Goal: Information Seeking & Learning: Learn about a topic

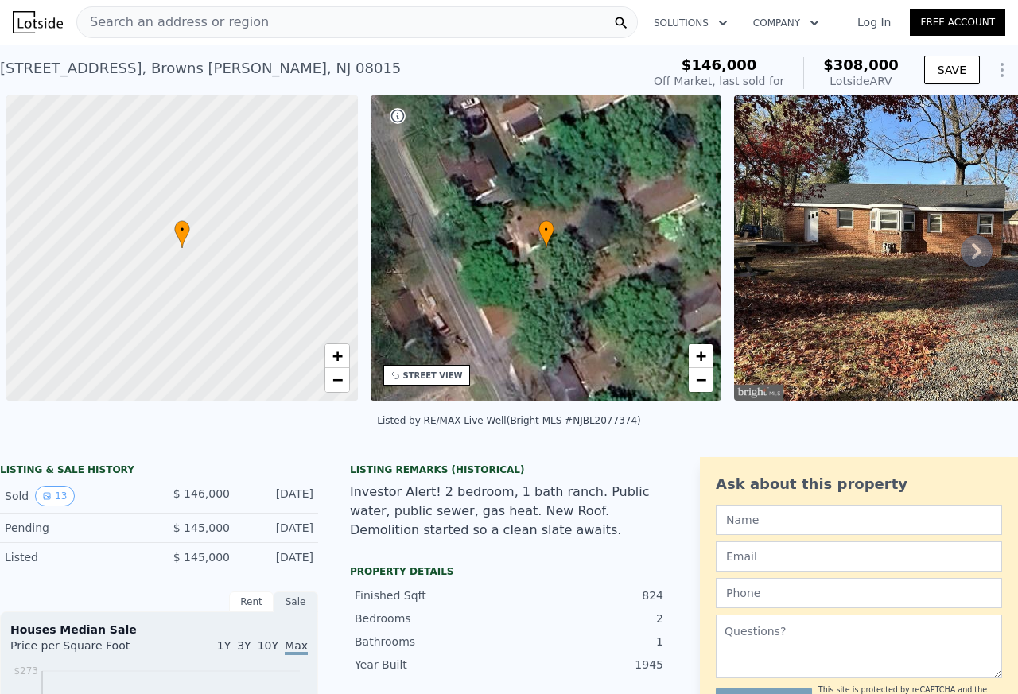
scroll to position [0, 6]
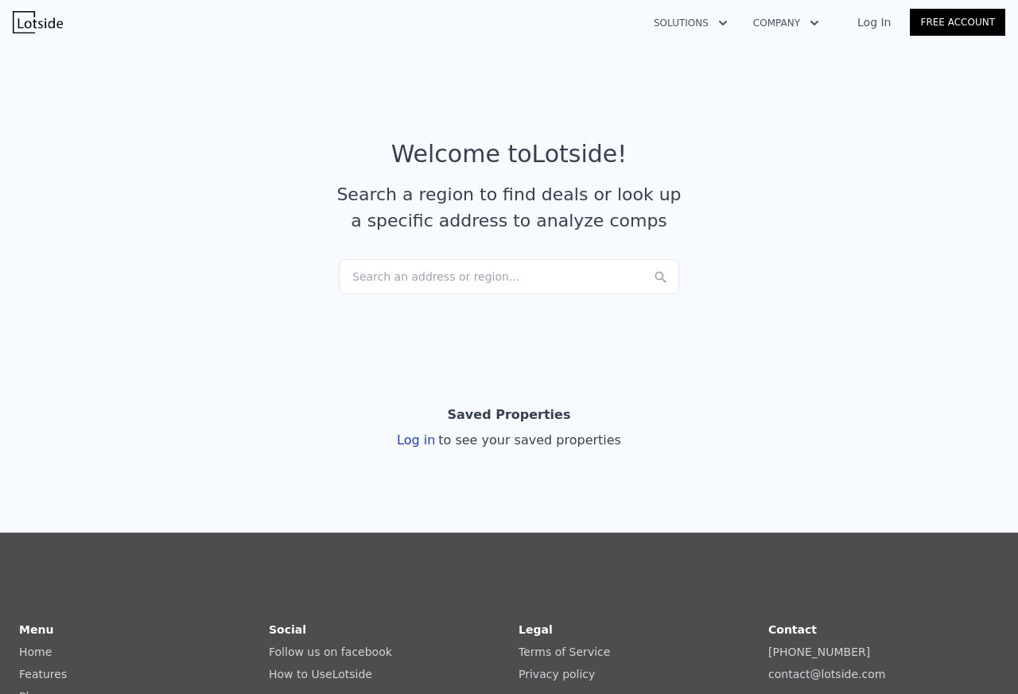
click at [410, 279] on div "Search an address or region..." at bounding box center [509, 276] width 340 height 35
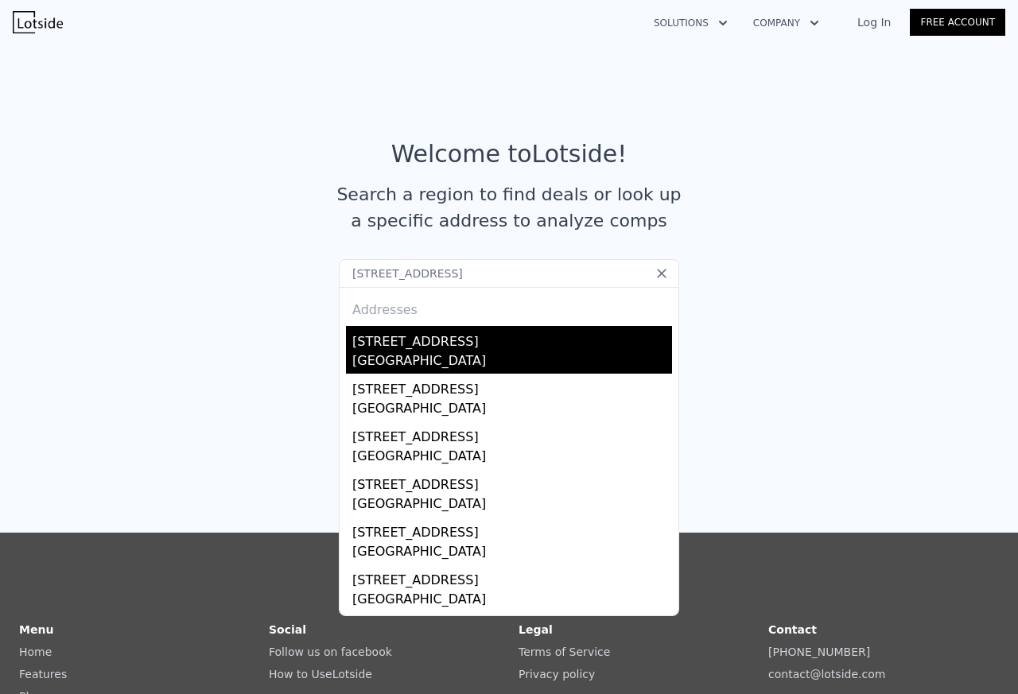
click at [383, 343] on div "2188 Sicklerville Rd" at bounding box center [512, 338] width 320 height 25
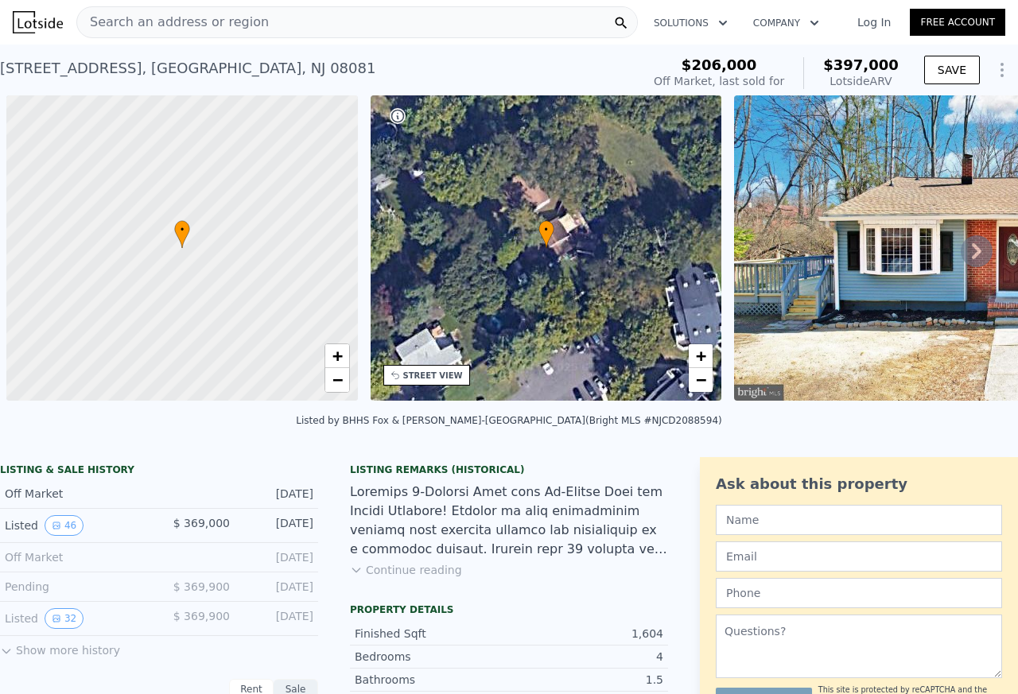
scroll to position [0, 6]
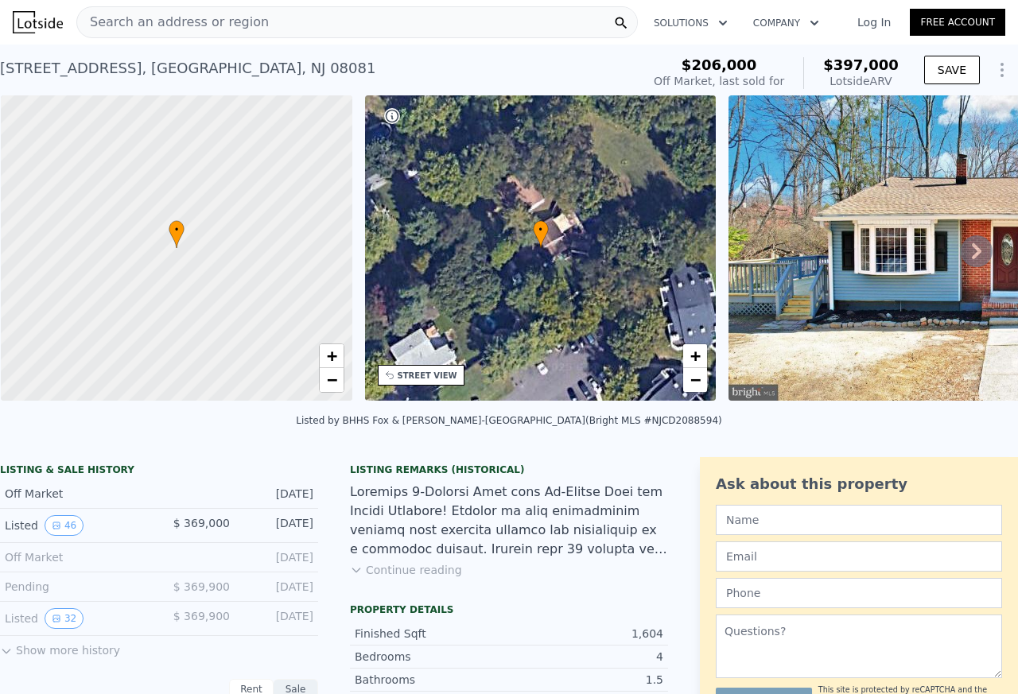
click at [141, 24] on span "Search an address or region" at bounding box center [173, 22] width 192 height 19
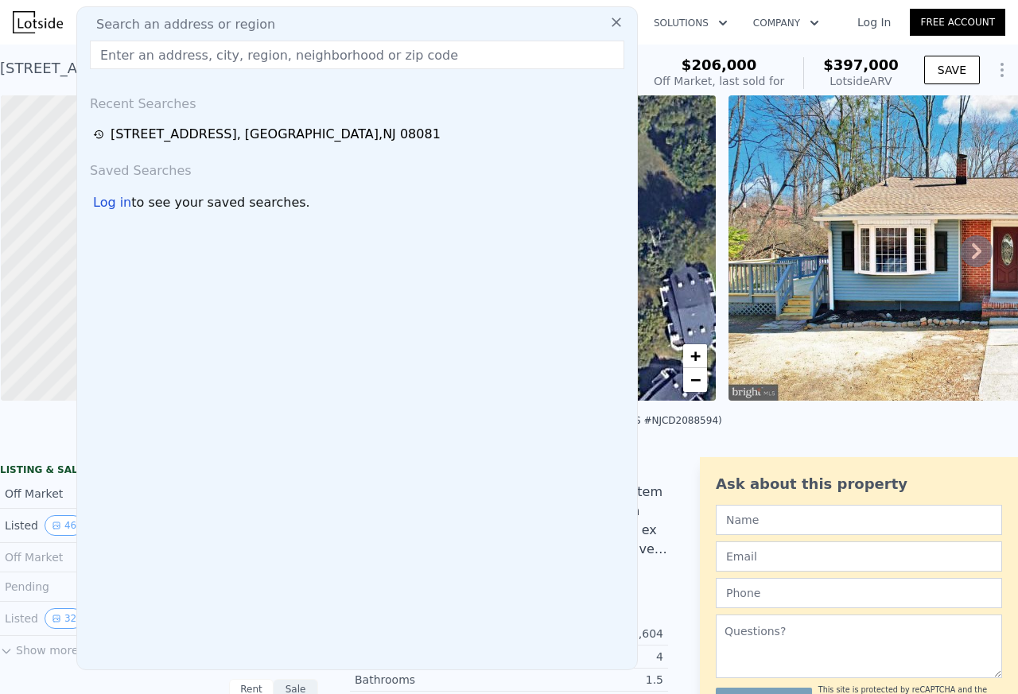
type input "636 Elizabeth St, Beverly, NJ"
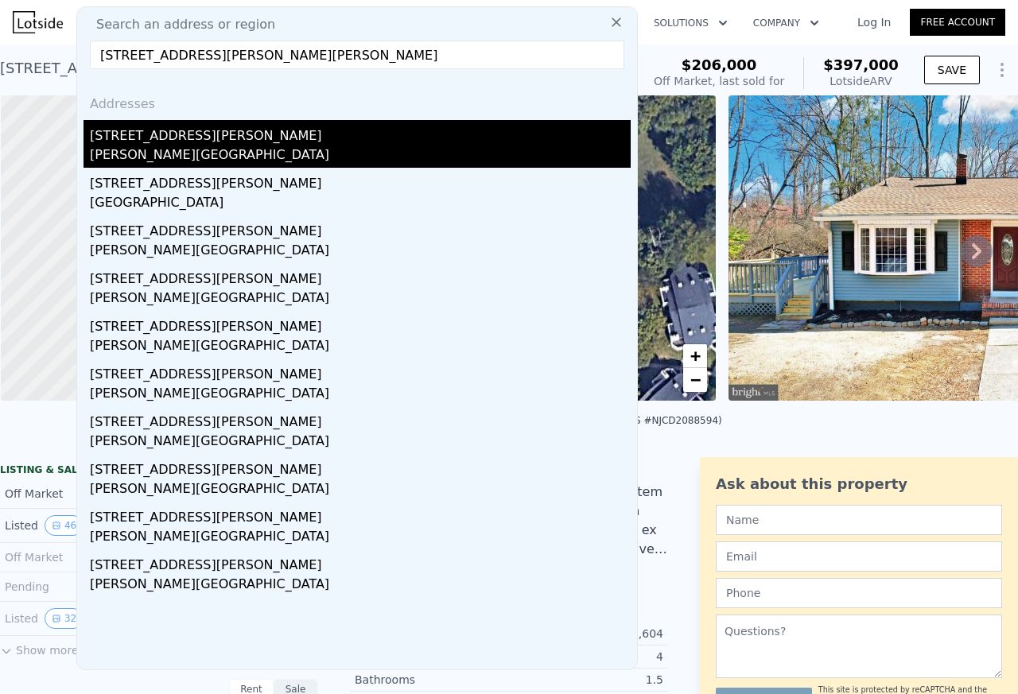
click at [167, 136] on div "[STREET_ADDRESS][PERSON_NAME]" at bounding box center [360, 132] width 541 height 25
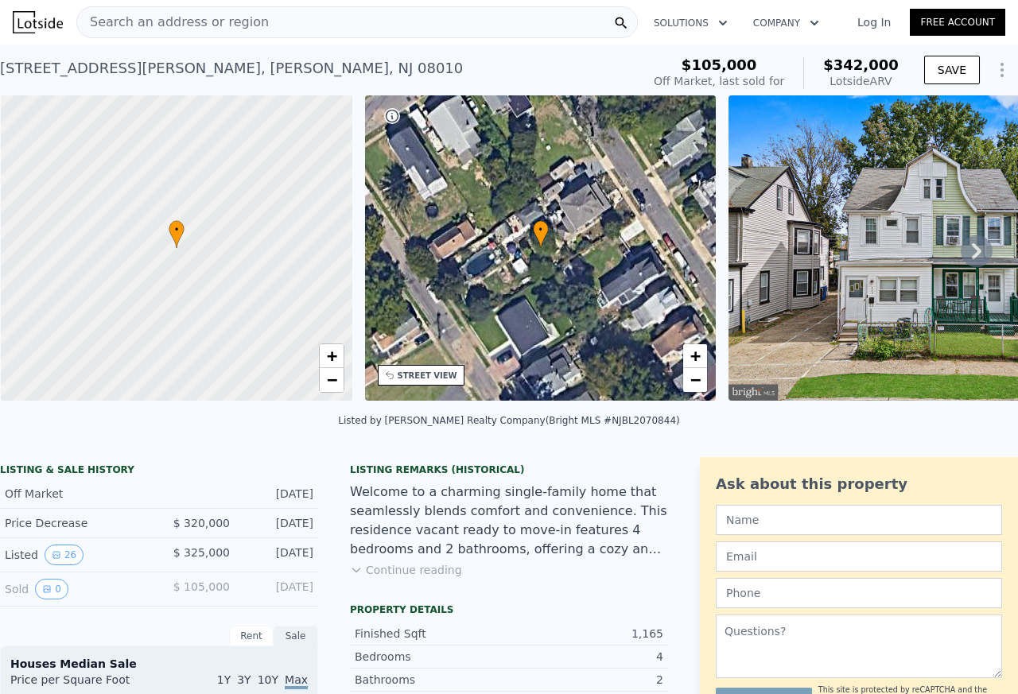
click at [121, 23] on span "Search an address or region" at bounding box center [173, 22] width 192 height 19
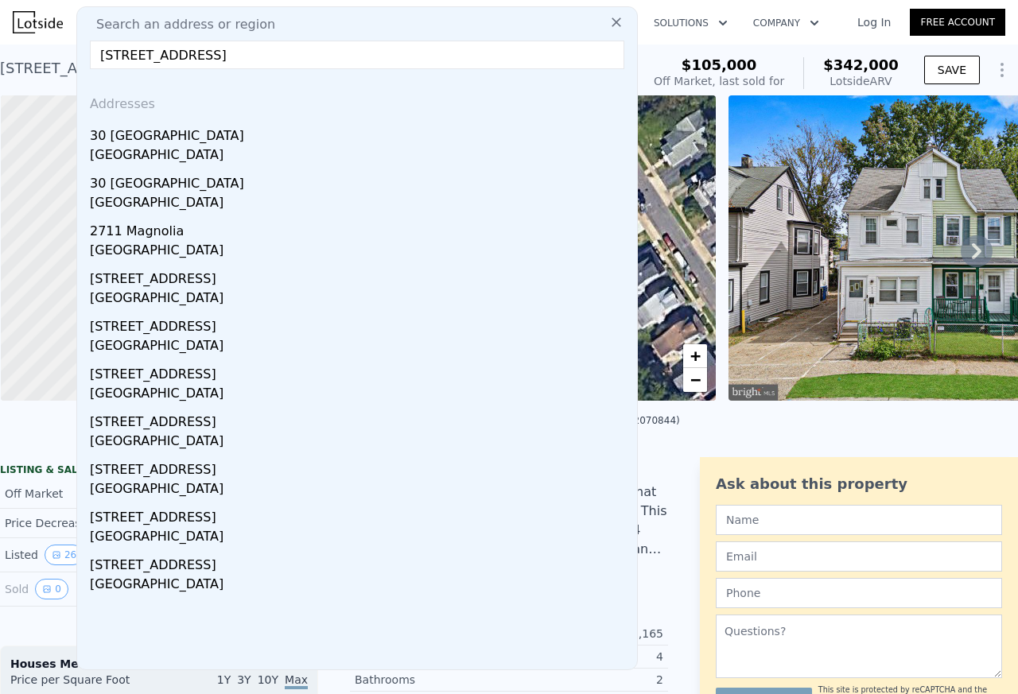
type input "3361 Liberty Street, 08015"
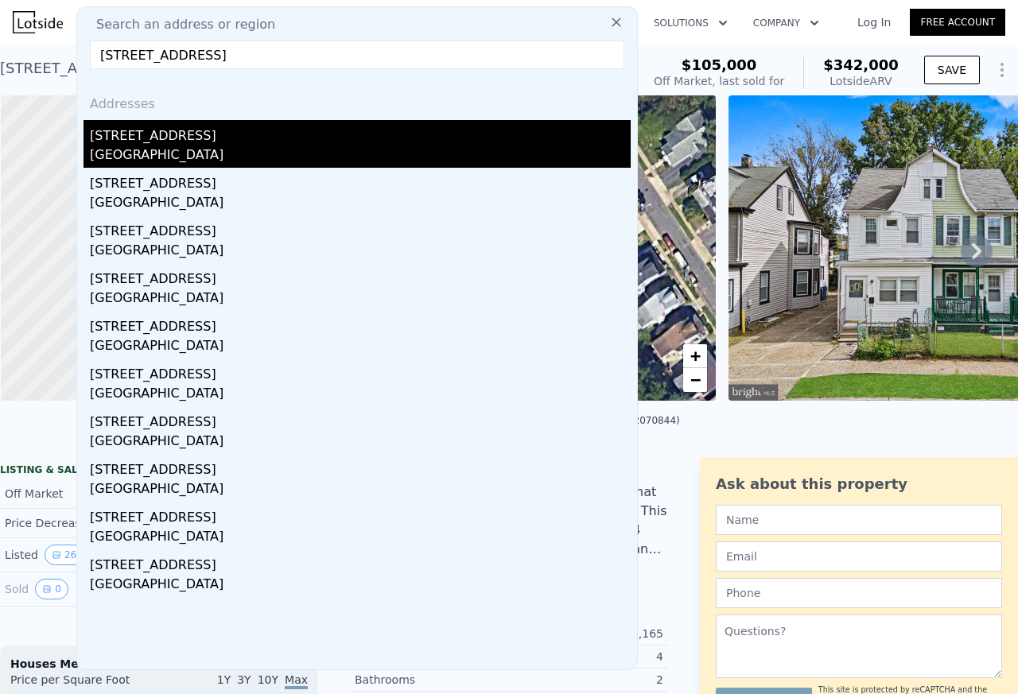
click at [142, 135] on div "3361 Liberty Street" at bounding box center [360, 132] width 541 height 25
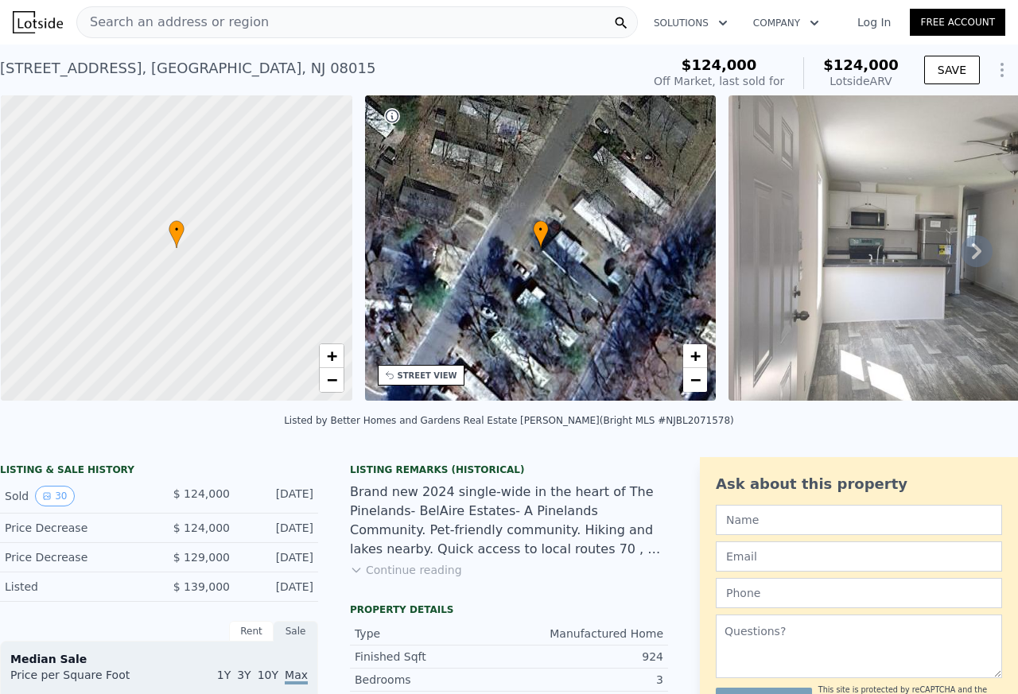
click at [112, 21] on span "Search an address or region" at bounding box center [173, 22] width 192 height 19
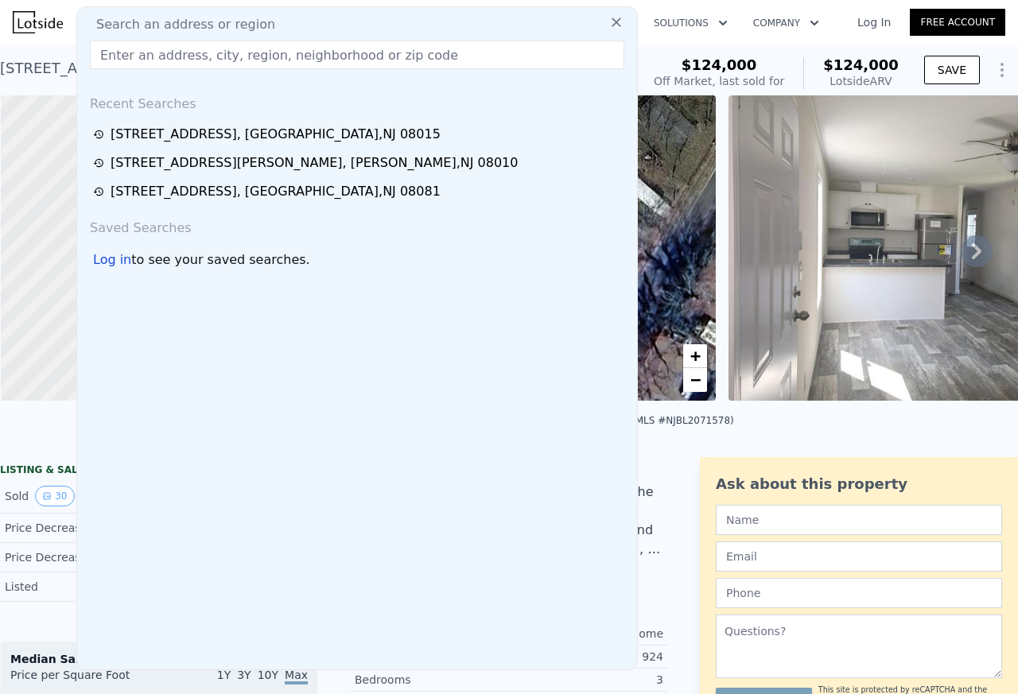
type input "30 San Diego Dr, 08049"
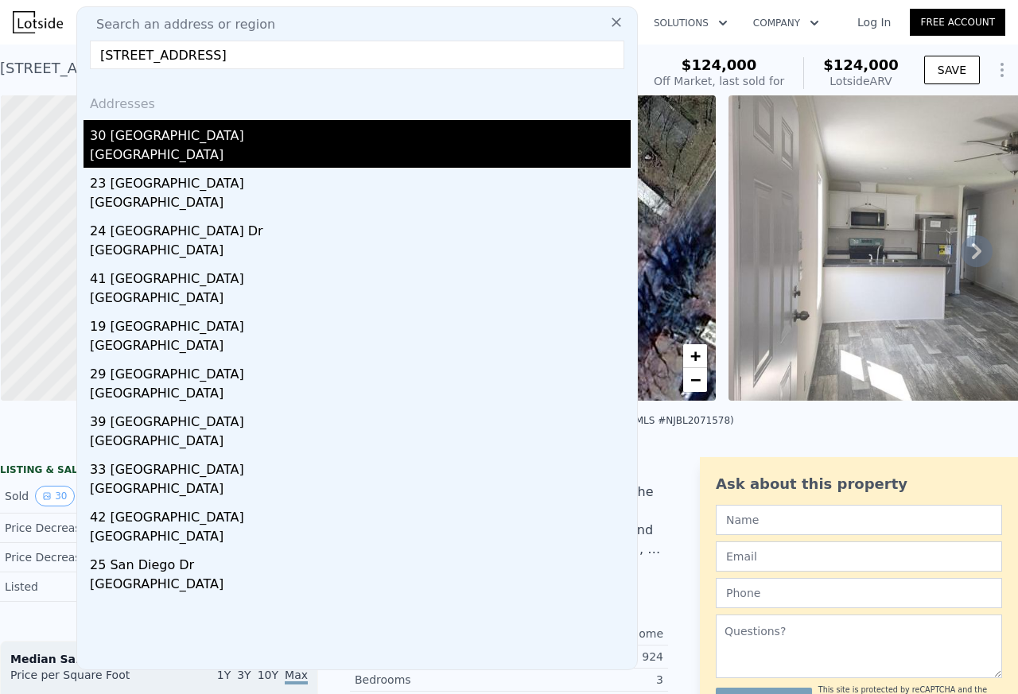
click at [127, 135] on div "30 [GEOGRAPHIC_DATA]" at bounding box center [360, 132] width 541 height 25
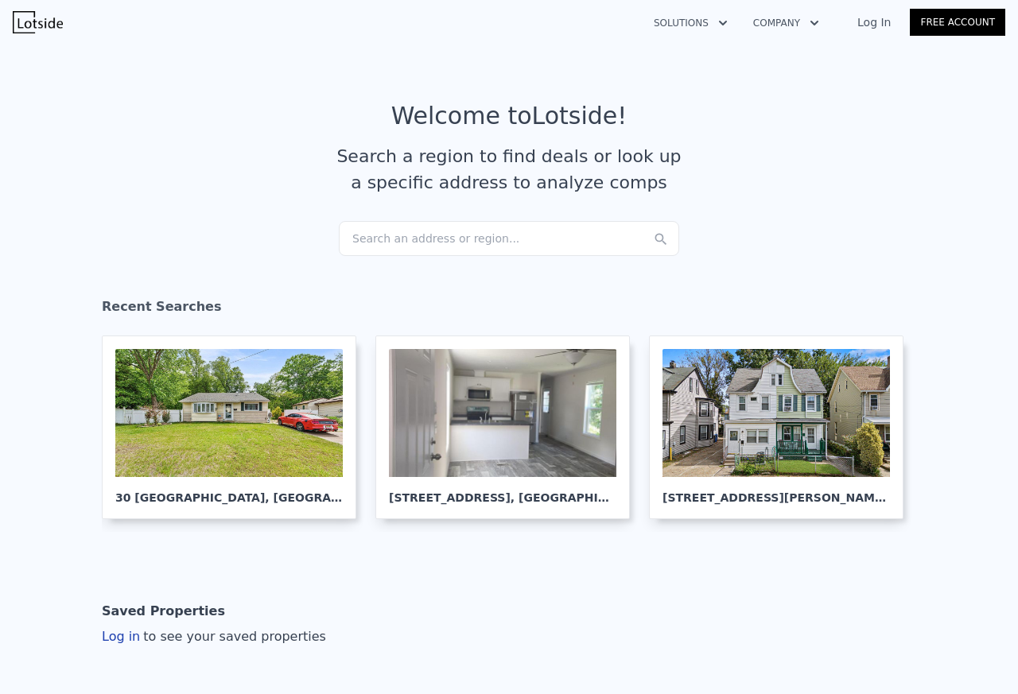
click at [141, 22] on div "Solutions Company Open main menu Log In Free Account" at bounding box center [509, 22] width 993 height 38
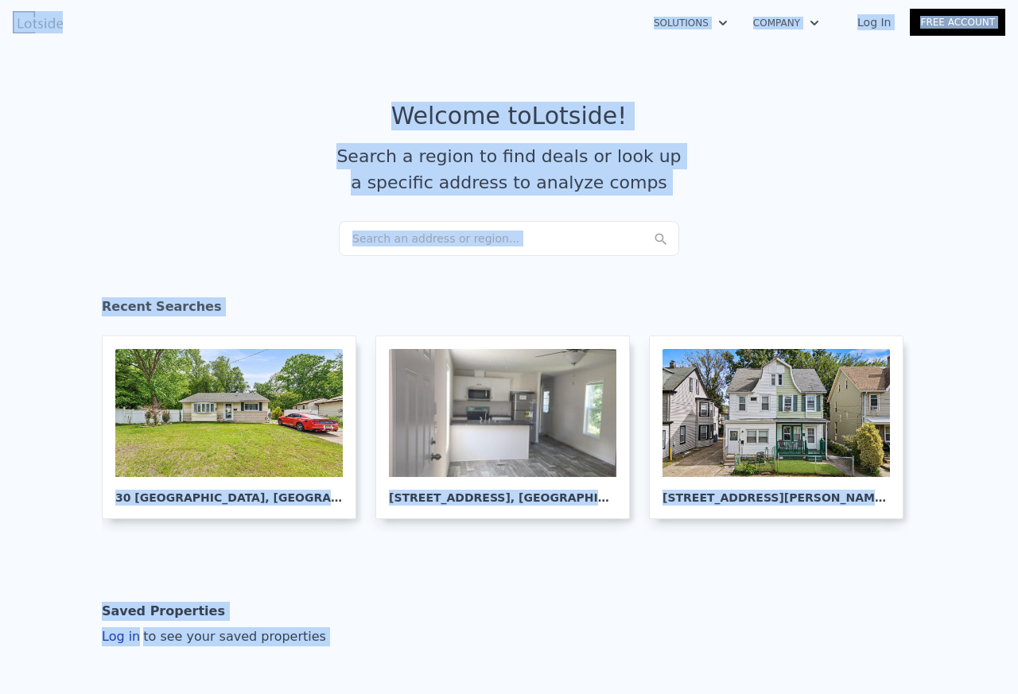
click at [426, 239] on div "Search an address or region..." at bounding box center [509, 238] width 340 height 35
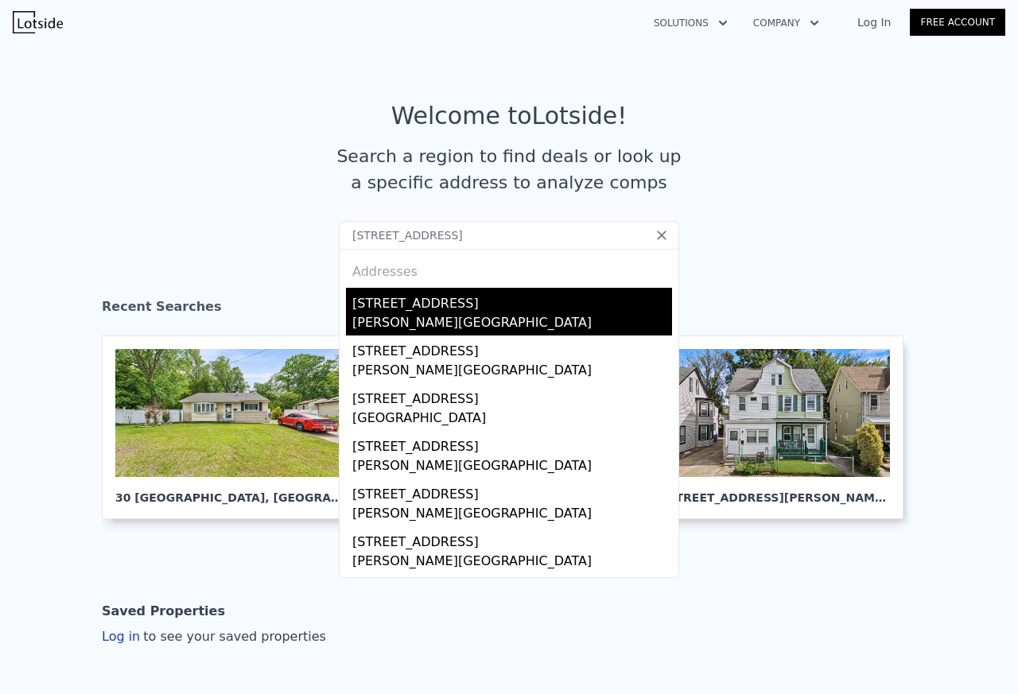
type input "[STREET_ADDRESS]"
click at [370, 306] on div "[STREET_ADDRESS]" at bounding box center [512, 300] width 320 height 25
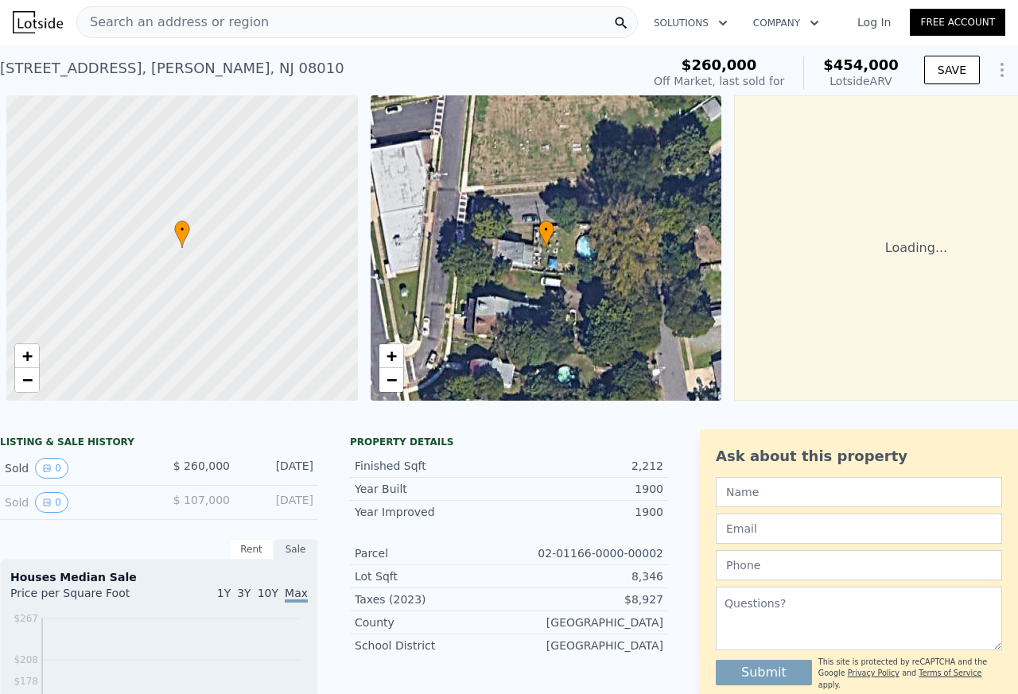
scroll to position [0, 6]
